Goal: Download file/media

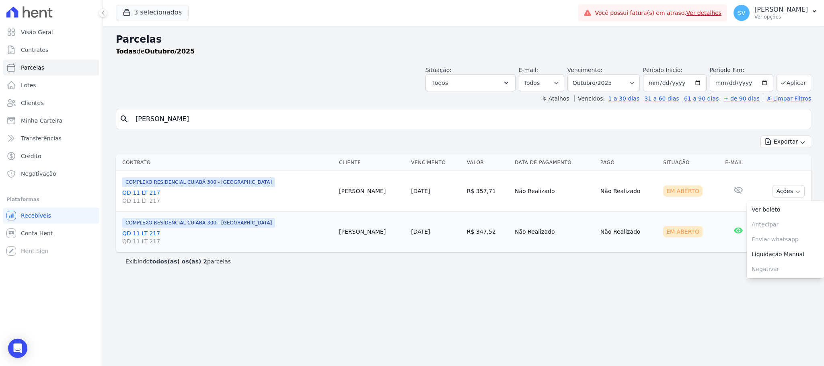
select select
click at [759, 10] on p "[PERSON_NAME]" at bounding box center [780, 10] width 53 height 8
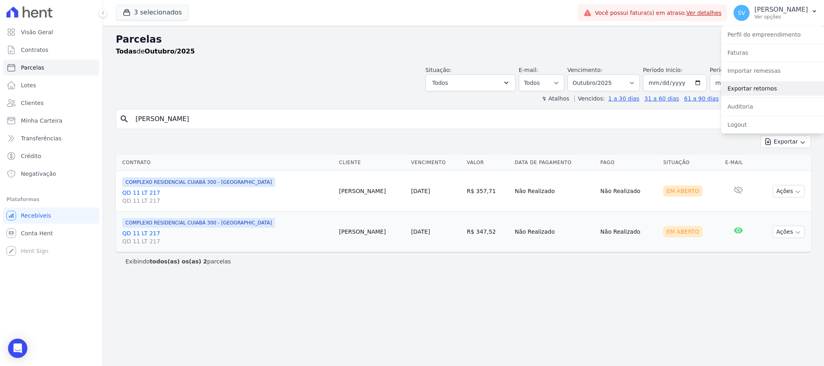
drag, startPoint x: 754, startPoint y: 86, endPoint x: 746, endPoint y: 88, distance: 8.9
click at [754, 86] on link "Exportar retornos" at bounding box center [772, 88] width 103 height 14
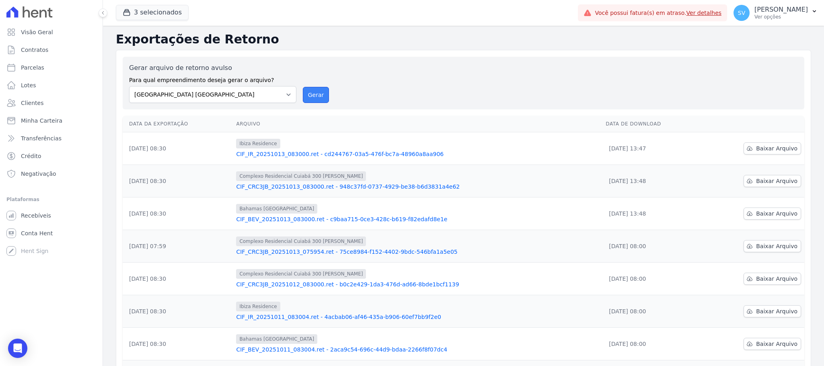
click at [310, 96] on button "Gerar" at bounding box center [316, 95] width 27 height 16
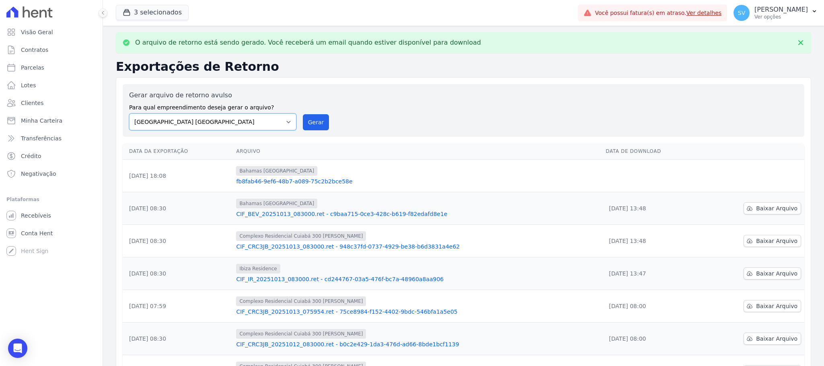
click at [288, 122] on select "[GEOGRAPHIC_DATA] COMPLEXO RESIDENCIAL [GEOGRAPHIC_DATA] 300 - [GEOGRAPHIC_DATA…" at bounding box center [212, 121] width 167 height 17
select select "a999329b-d322-46c5-b2df-9163b092fb9b"
click at [129, 113] on select "[GEOGRAPHIC_DATA] COMPLEXO RESIDENCIAL [GEOGRAPHIC_DATA] 300 - [GEOGRAPHIC_DATA…" at bounding box center [212, 121] width 167 height 17
click at [319, 116] on button "Gerar" at bounding box center [316, 122] width 27 height 16
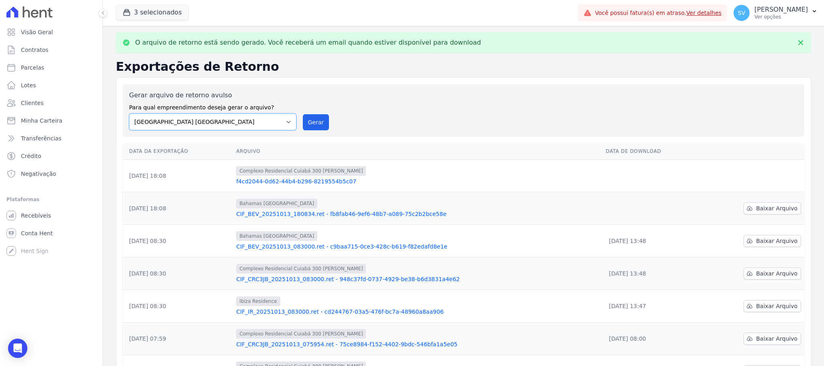
click at [286, 121] on select "[GEOGRAPHIC_DATA] COMPLEXO RESIDENCIAL [GEOGRAPHIC_DATA] 300 - [GEOGRAPHIC_DATA…" at bounding box center [212, 121] width 167 height 17
select select "73a372cd-5640-41c8-aaea-11bd74619c10"
click at [129, 113] on select "[GEOGRAPHIC_DATA] COMPLEXO RESIDENCIAL [GEOGRAPHIC_DATA] 300 - [GEOGRAPHIC_DATA…" at bounding box center [212, 121] width 167 height 17
click at [316, 114] on div "Gerar arquivo de retorno avulso Para qual empreendimento deseja gerar o arquivo…" at bounding box center [463, 110] width 669 height 40
click at [318, 118] on button "Gerar" at bounding box center [316, 122] width 27 height 16
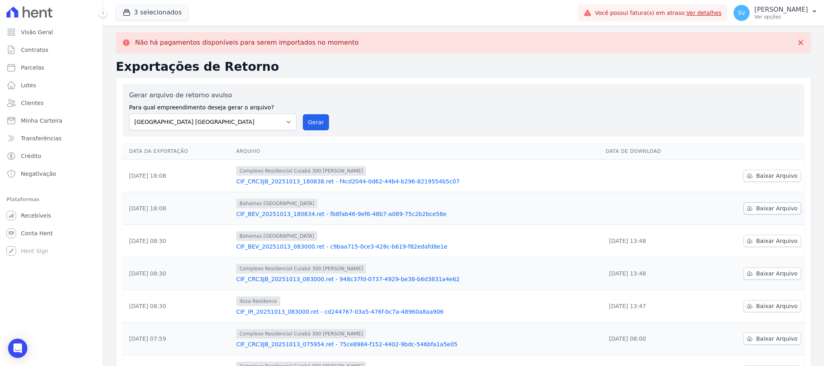
click at [768, 204] on link "Baixar Arquivo" at bounding box center [771, 208] width 57 height 12
click at [762, 178] on span "Baixar Arquivo" at bounding box center [776, 176] width 41 height 8
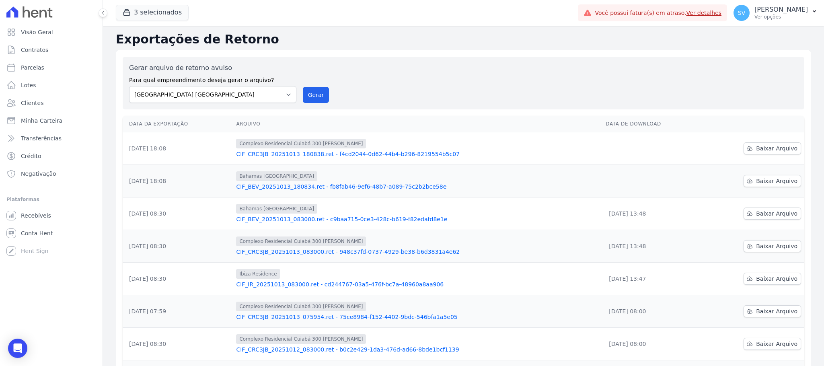
click at [265, 156] on link "CIF_CRC3JB_20251013_180838.ret - f4cd2044-0d62-44b4-b296-8219554b5c07" at bounding box center [417, 154] width 363 height 8
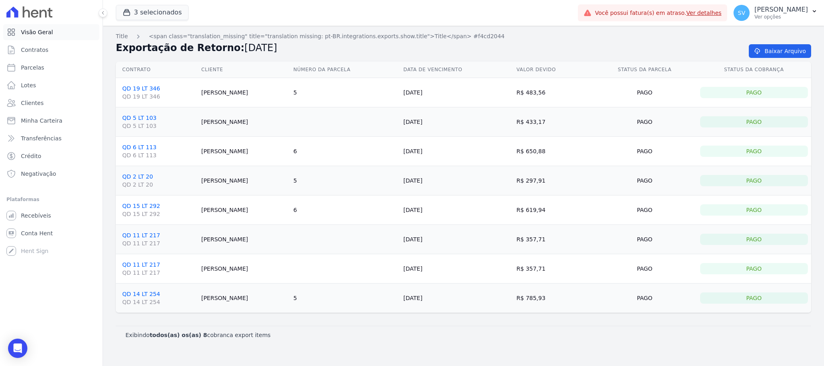
click at [24, 27] on link "Visão Geral" at bounding box center [51, 32] width 96 height 16
